Goal: Share content

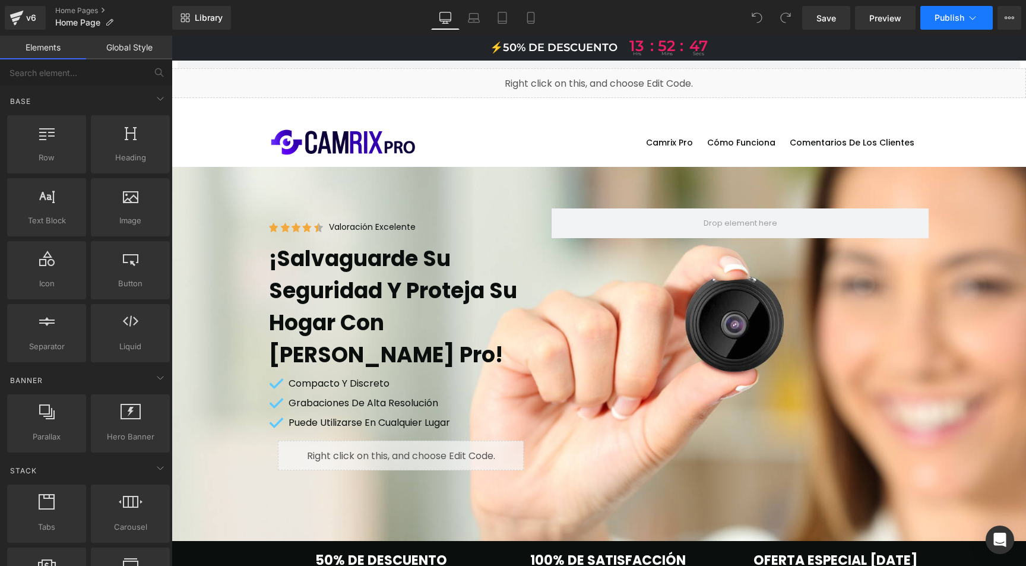
click at [972, 19] on icon at bounding box center [973, 18] width 7 height 4
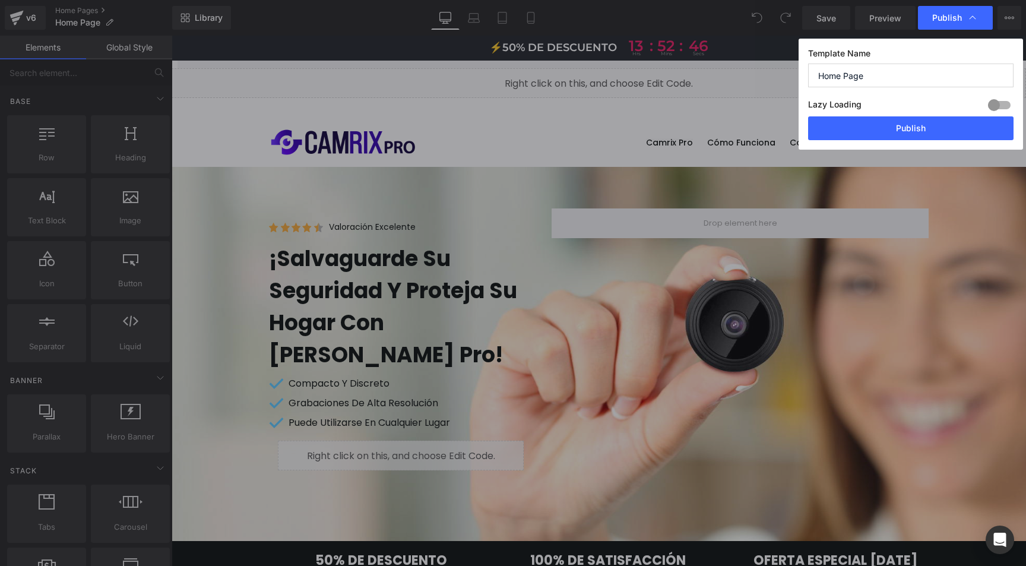
click at [972, 19] on icon at bounding box center [973, 18] width 12 height 12
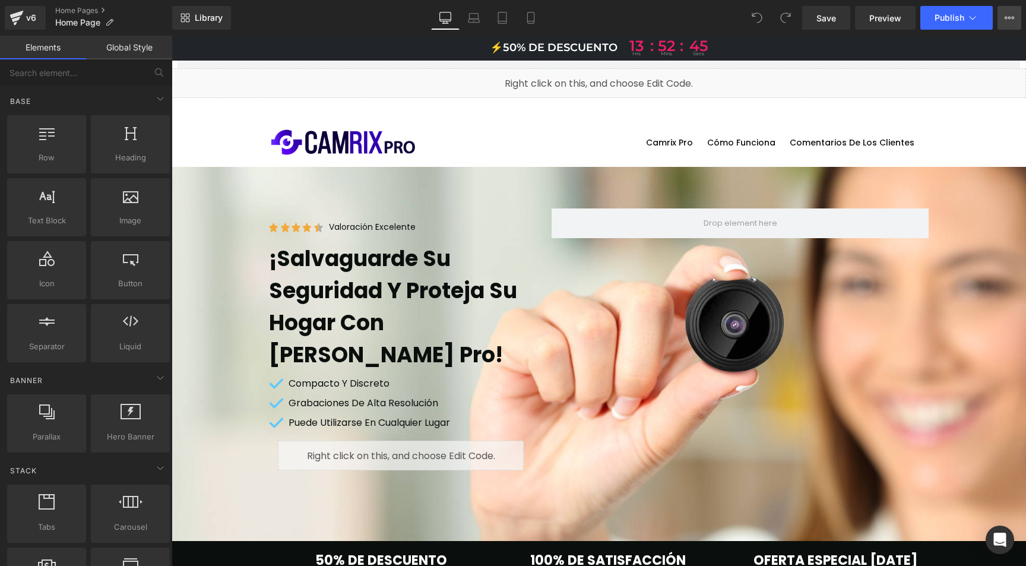
click at [1013, 15] on icon at bounding box center [1010, 18] width 10 height 10
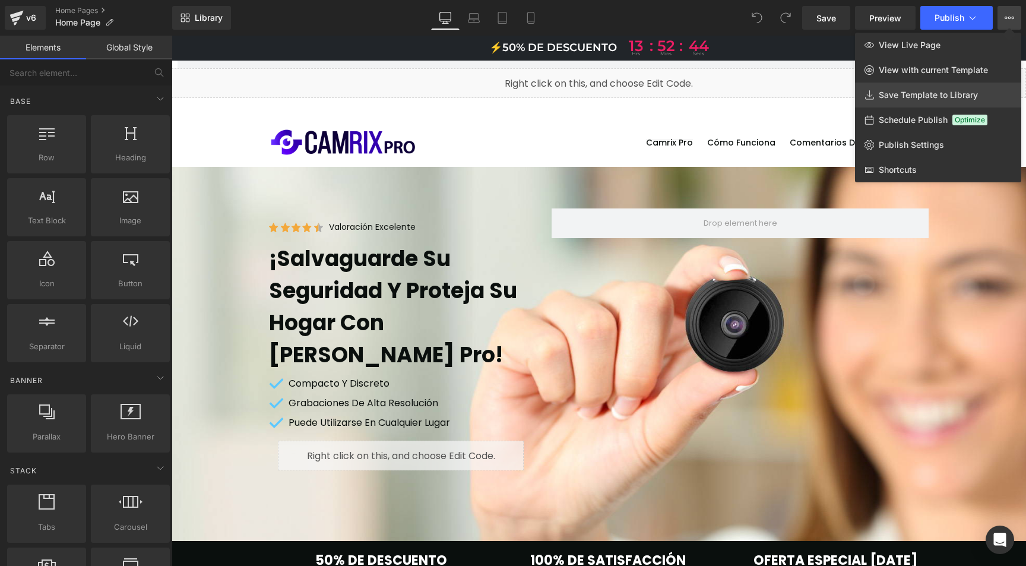
click at [894, 103] on link "Save Template to Library" at bounding box center [938, 95] width 166 height 25
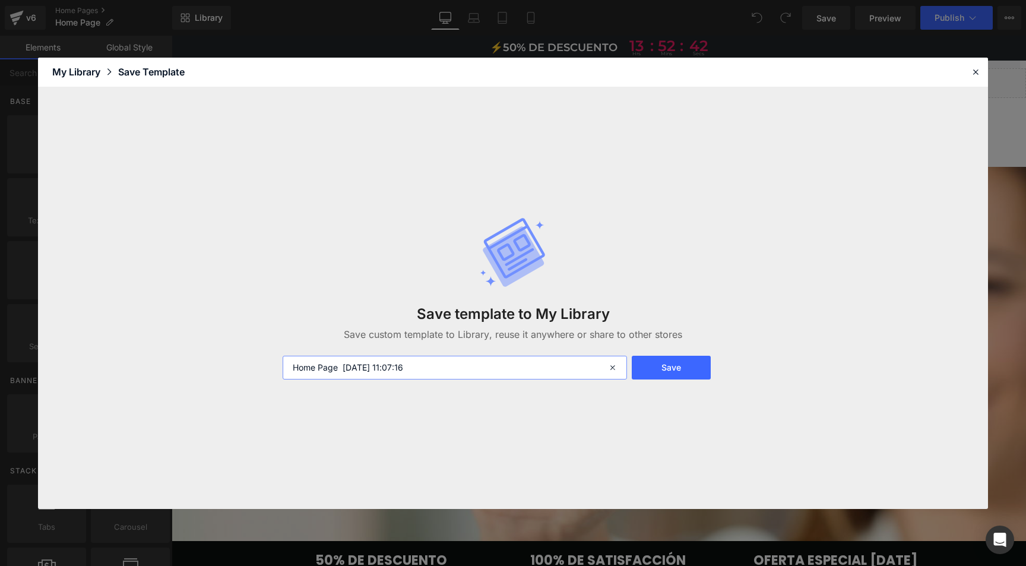
click at [362, 369] on input "Home Page [DATE] 11:07:16" at bounding box center [455, 368] width 344 height 24
type input "CMX"
click at [678, 374] on button "Save" at bounding box center [671, 368] width 79 height 24
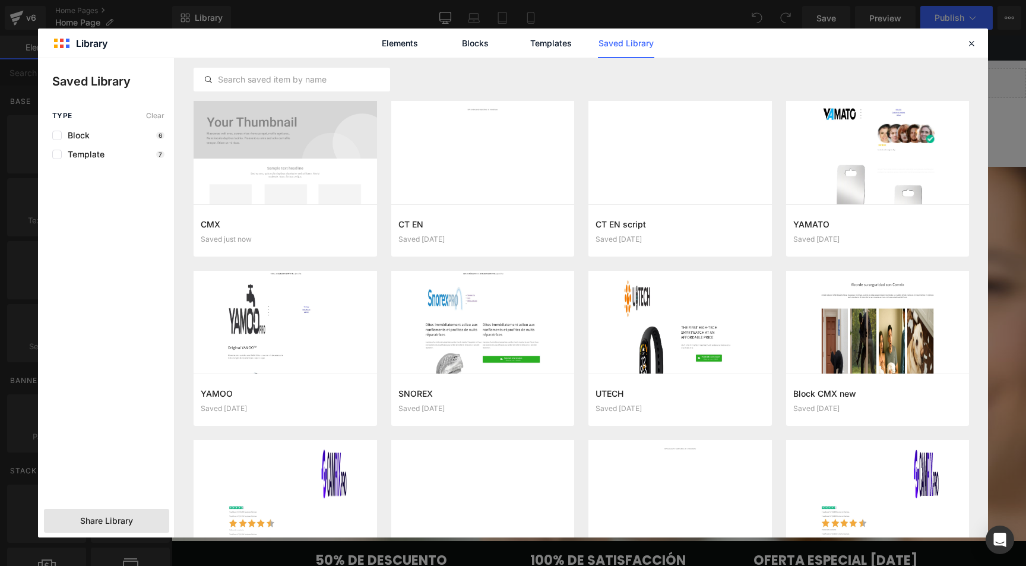
click at [103, 522] on span "Share Library" at bounding box center [106, 521] width 53 height 12
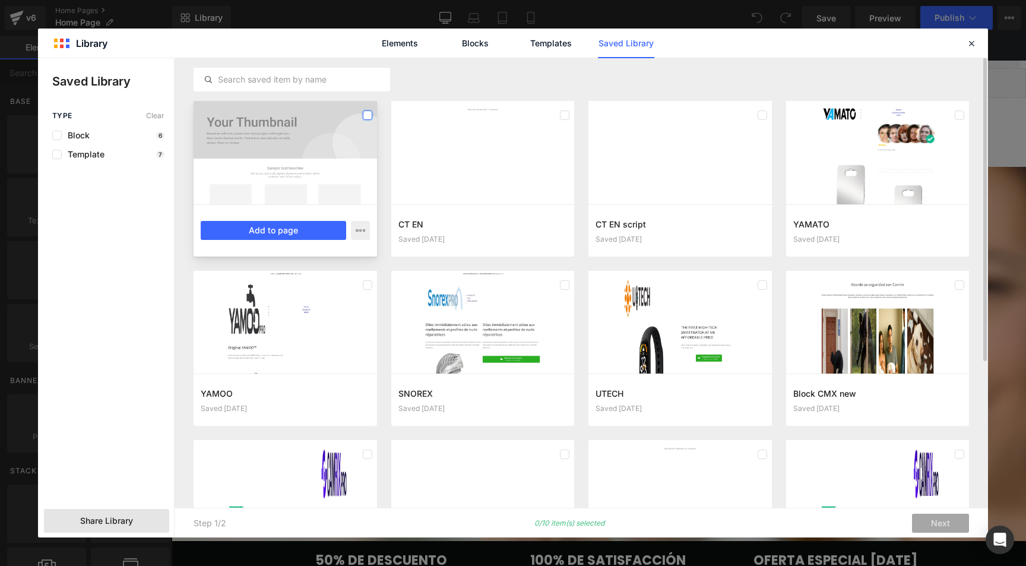
click at [368, 119] on label at bounding box center [368, 115] width 10 height 10
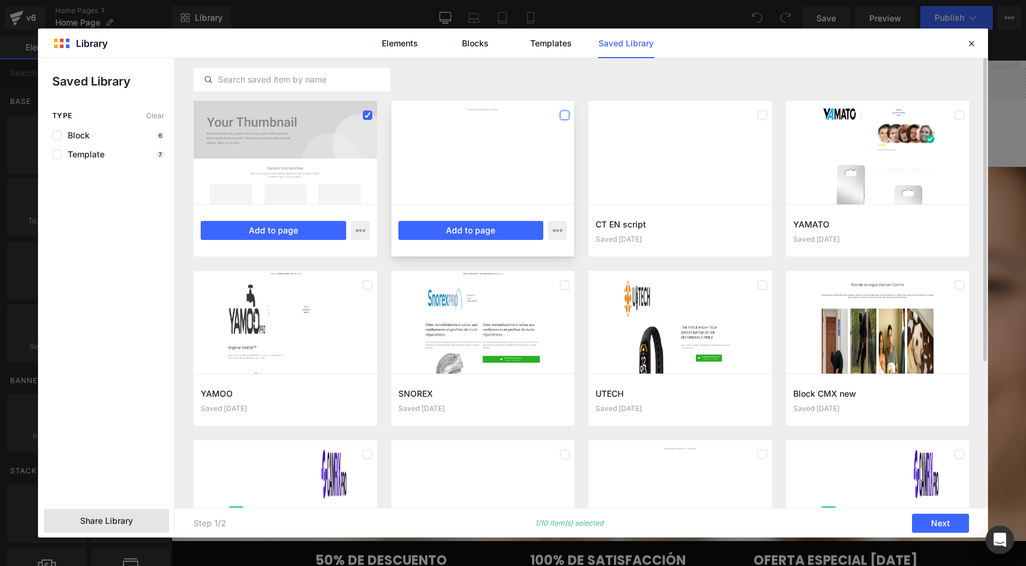
click at [563, 115] on label at bounding box center [565, 115] width 10 height 10
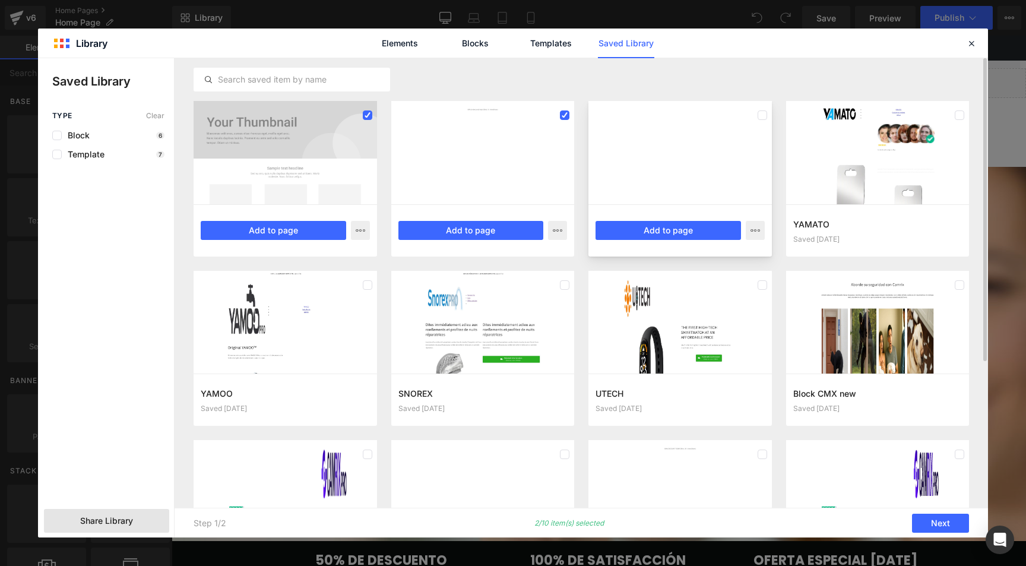
click at [767, 113] on div at bounding box center [679, 152] width 183 height 103
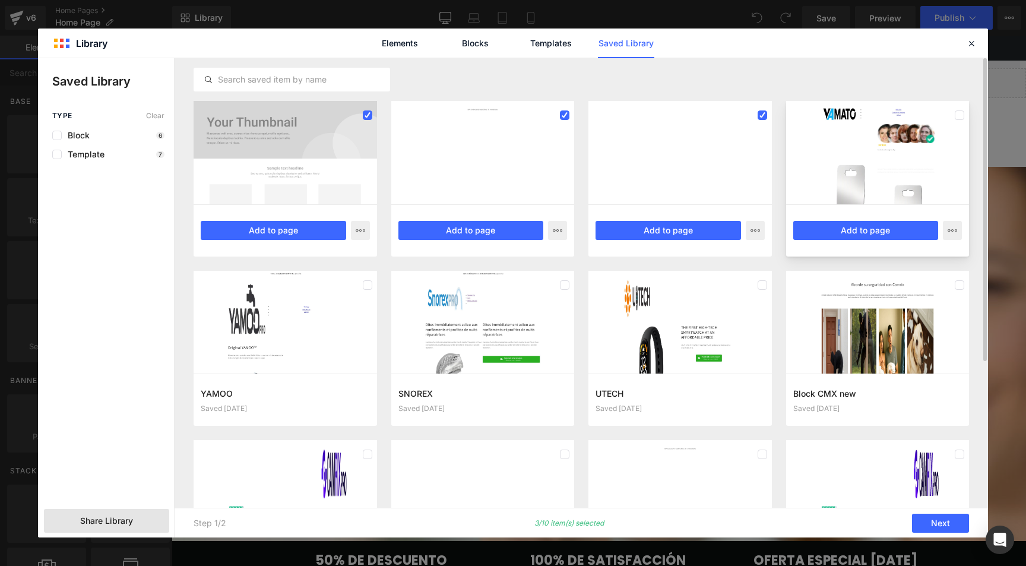
click at [966, 113] on div at bounding box center [877, 152] width 183 height 103
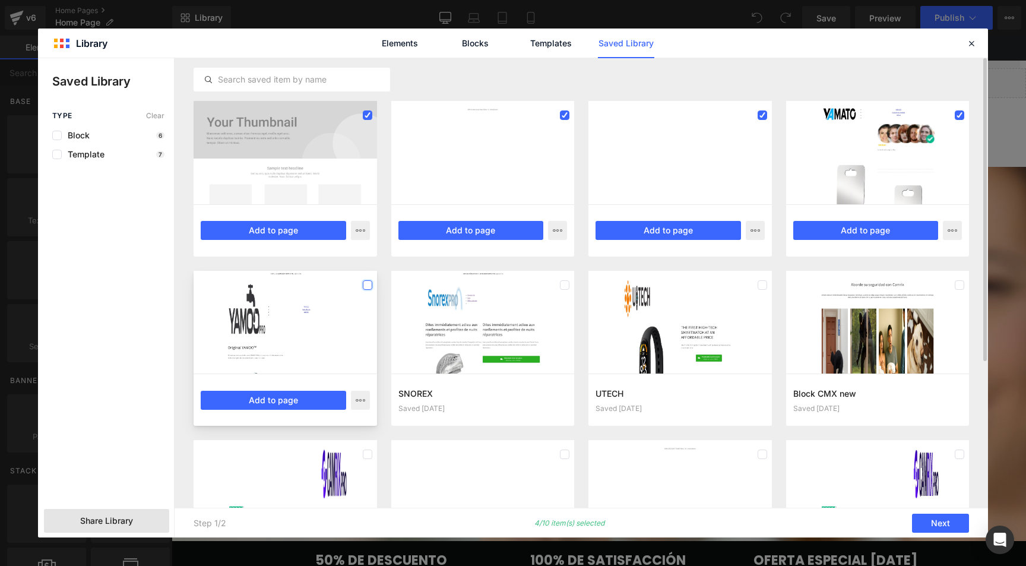
click at [366, 284] on label at bounding box center [368, 285] width 10 height 10
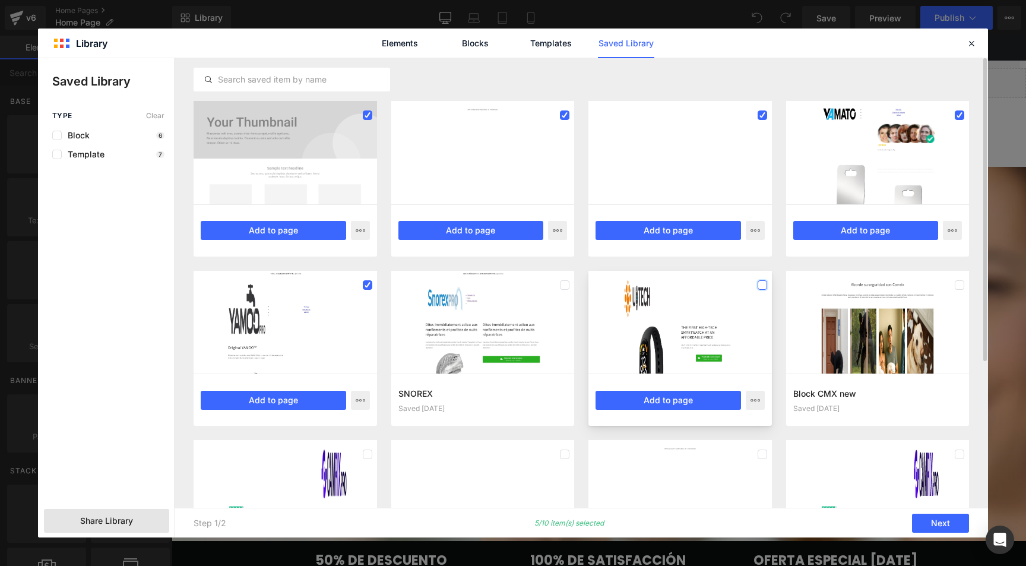
click at [764, 284] on label at bounding box center [763, 285] width 10 height 10
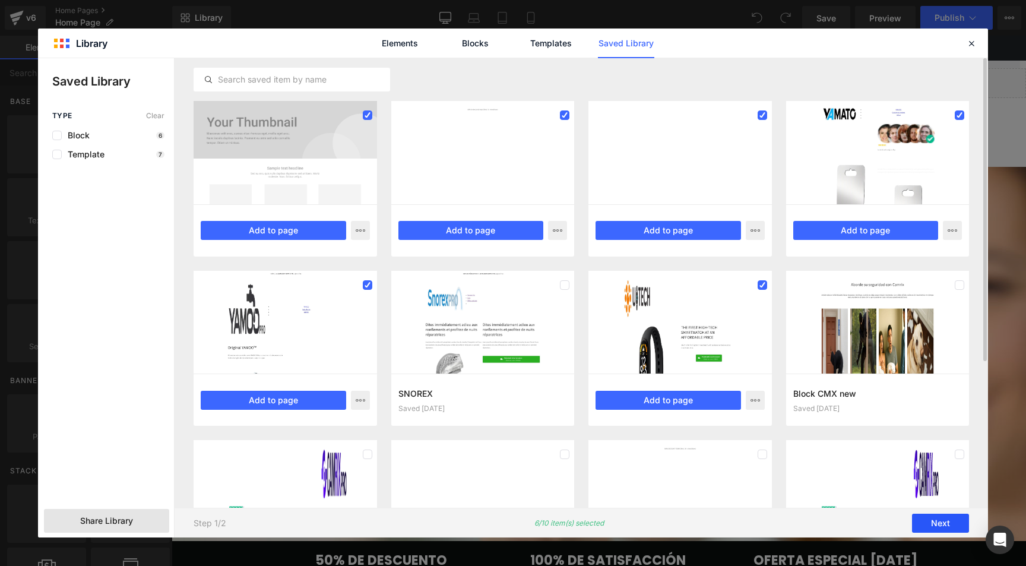
click at [925, 523] on button "Next" at bounding box center [940, 523] width 57 height 19
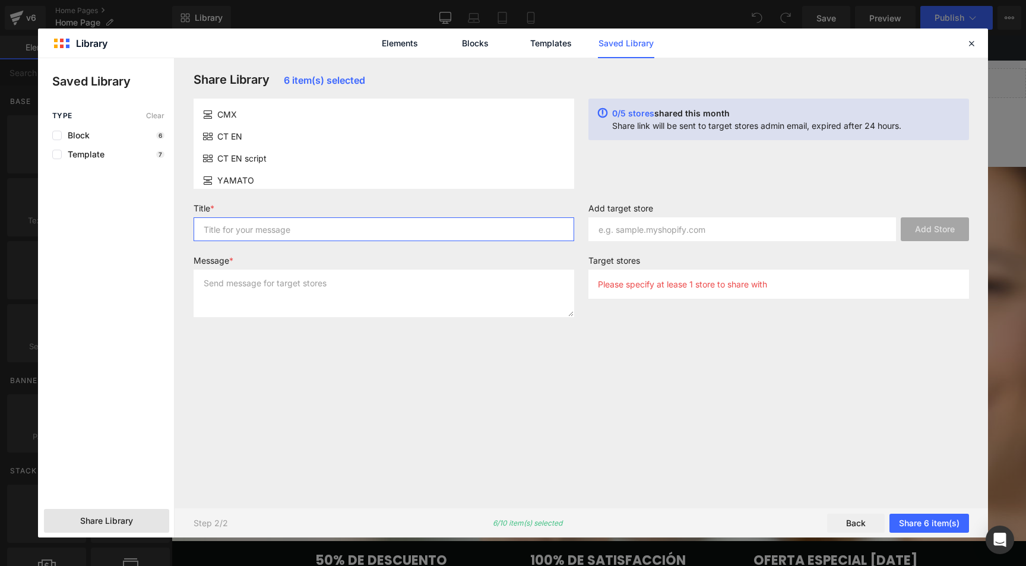
click at [261, 233] on input "text" at bounding box center [384, 229] width 381 height 24
type input "dede"
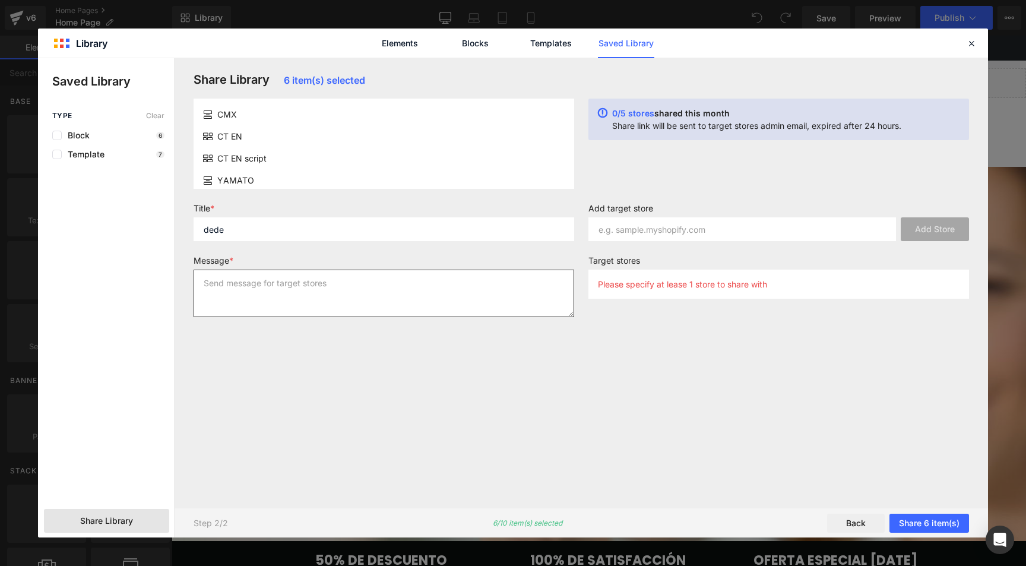
click at [263, 295] on textarea at bounding box center [384, 294] width 381 height 48
type textarea "deded"
click at [953, 207] on label "Add target store" at bounding box center [778, 210] width 381 height 14
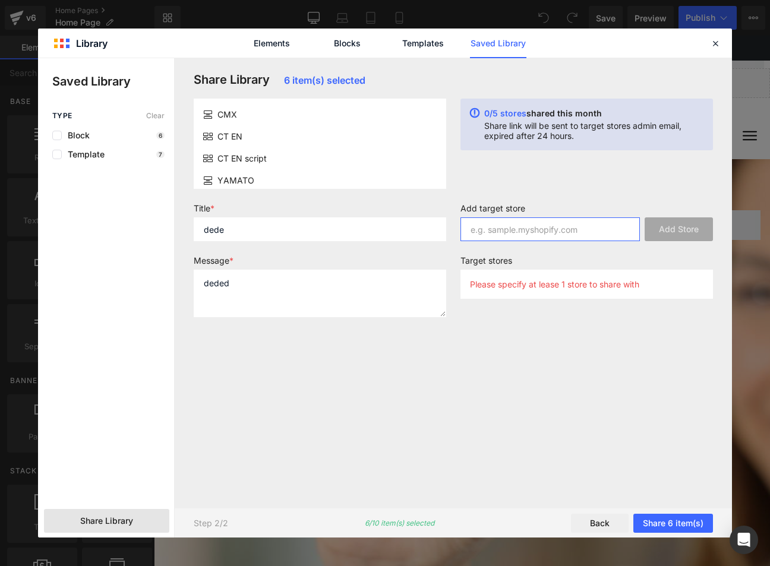
click at [508, 227] on input "text" at bounding box center [549, 229] width 179 height 24
paste input "[DOMAIN_NAME]"
type input "[DOMAIN_NAME]"
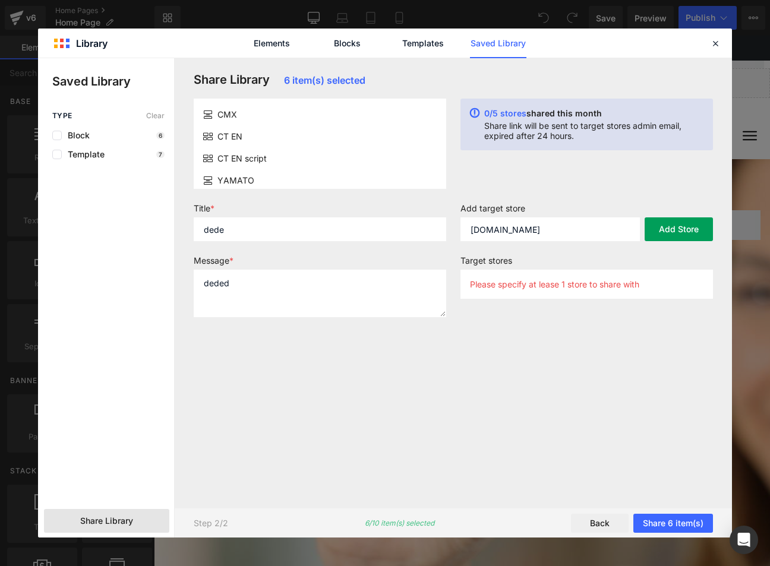
click at [692, 227] on button "Add Store" at bounding box center [678, 229] width 68 height 24
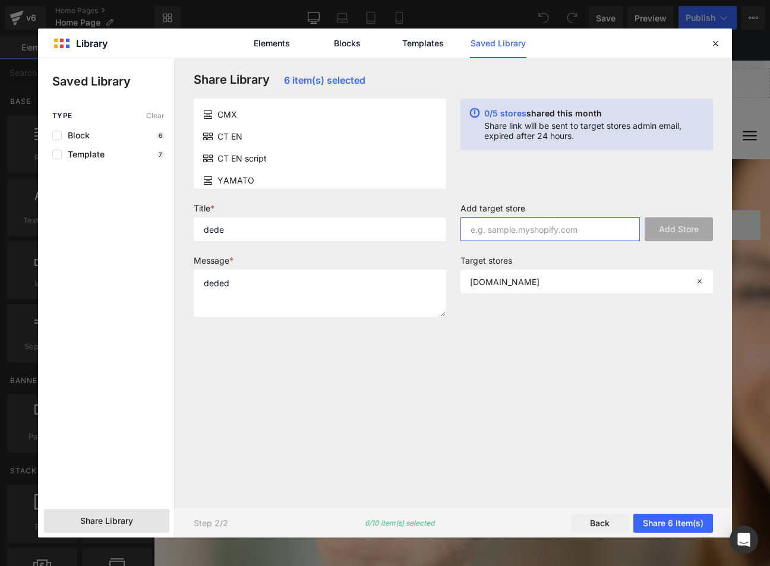
click at [505, 223] on input "text" at bounding box center [549, 229] width 179 height 24
paste input "[DOMAIN_NAME]"
type input "[DOMAIN_NAME]"
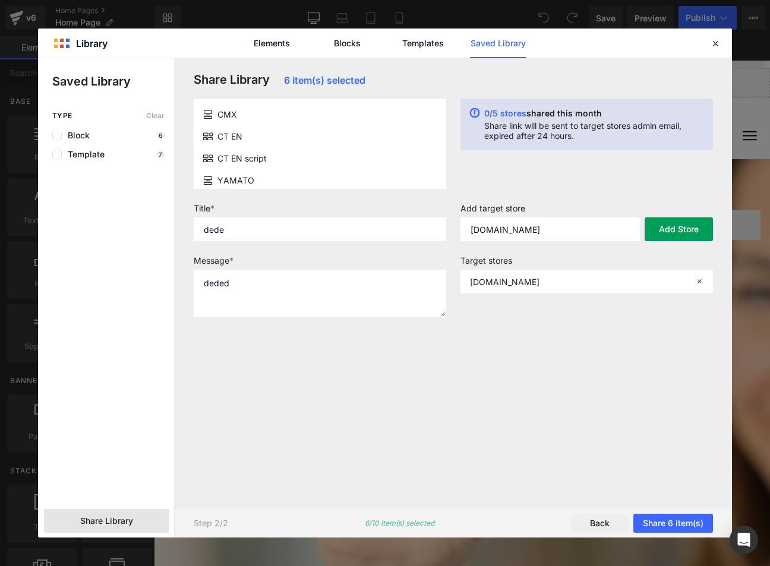
click at [665, 235] on button "Add Store" at bounding box center [678, 229] width 68 height 24
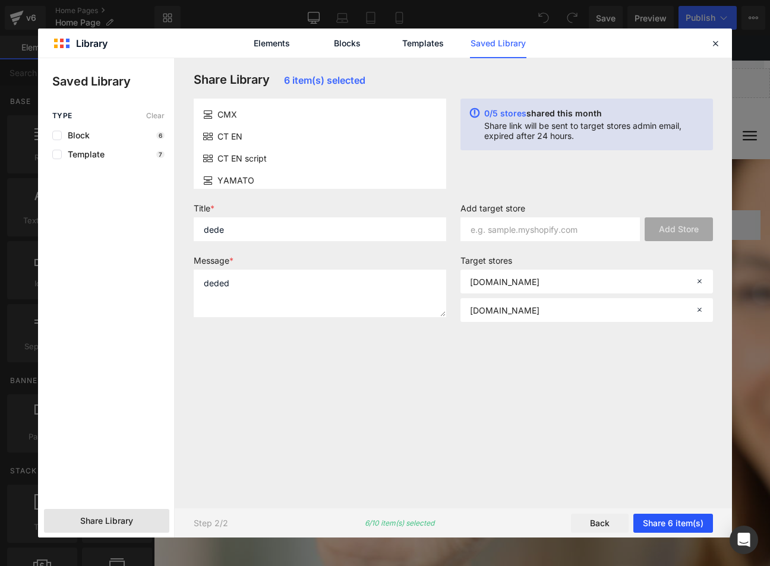
click at [677, 528] on button "Share 6 item(s)" at bounding box center [673, 523] width 80 height 19
